Goal: Information Seeking & Learning: Learn about a topic

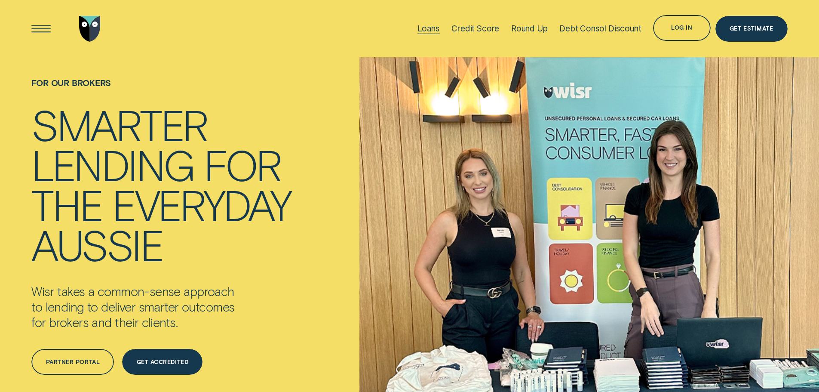
click at [422, 34] on div at bounding box center [429, 34] width 22 height 0
click at [771, 28] on div "Get Estimate" at bounding box center [751, 28] width 43 height 5
